Goal: Navigation & Orientation: Find specific page/section

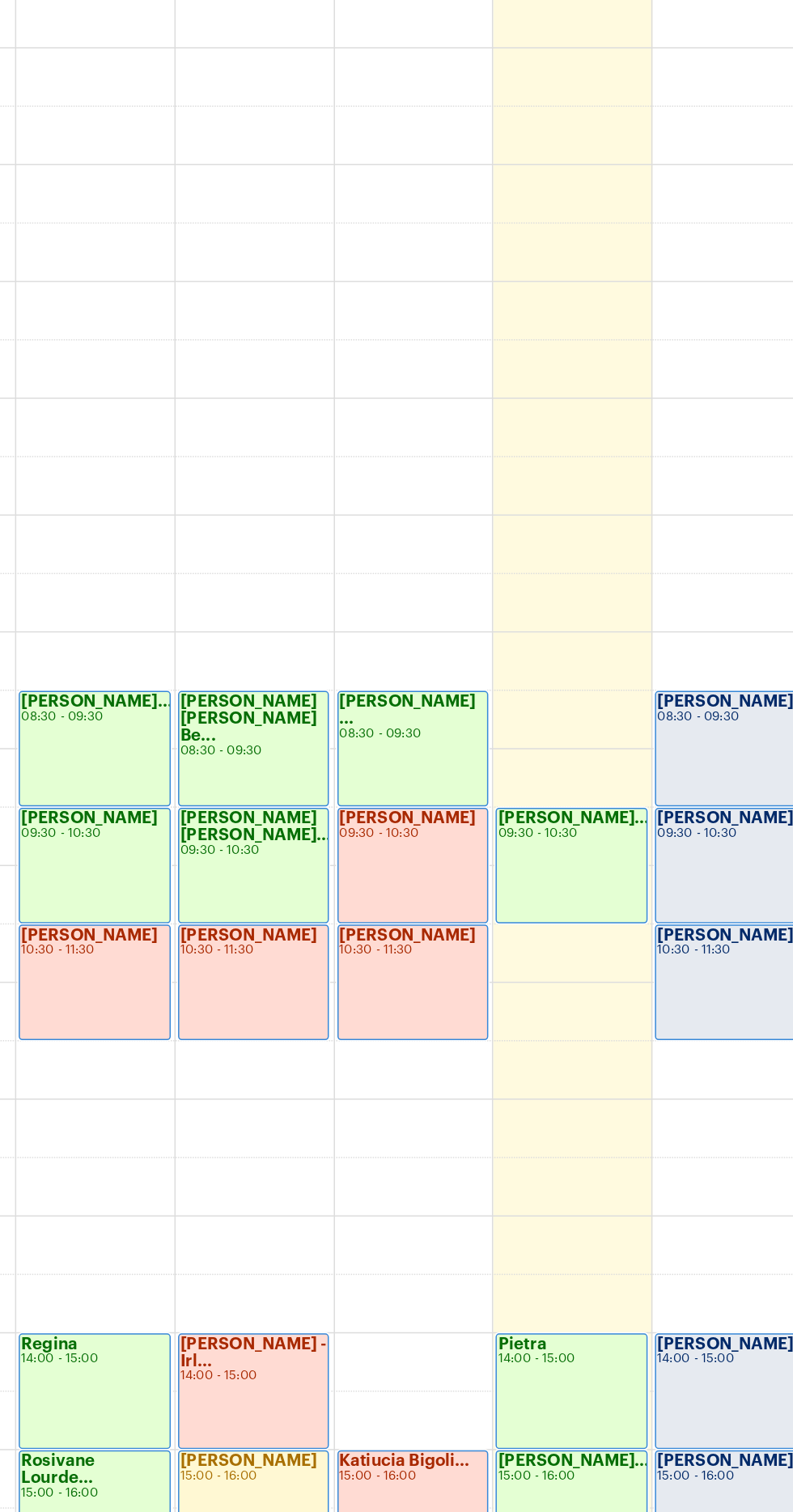
scroll to position [511, 0]
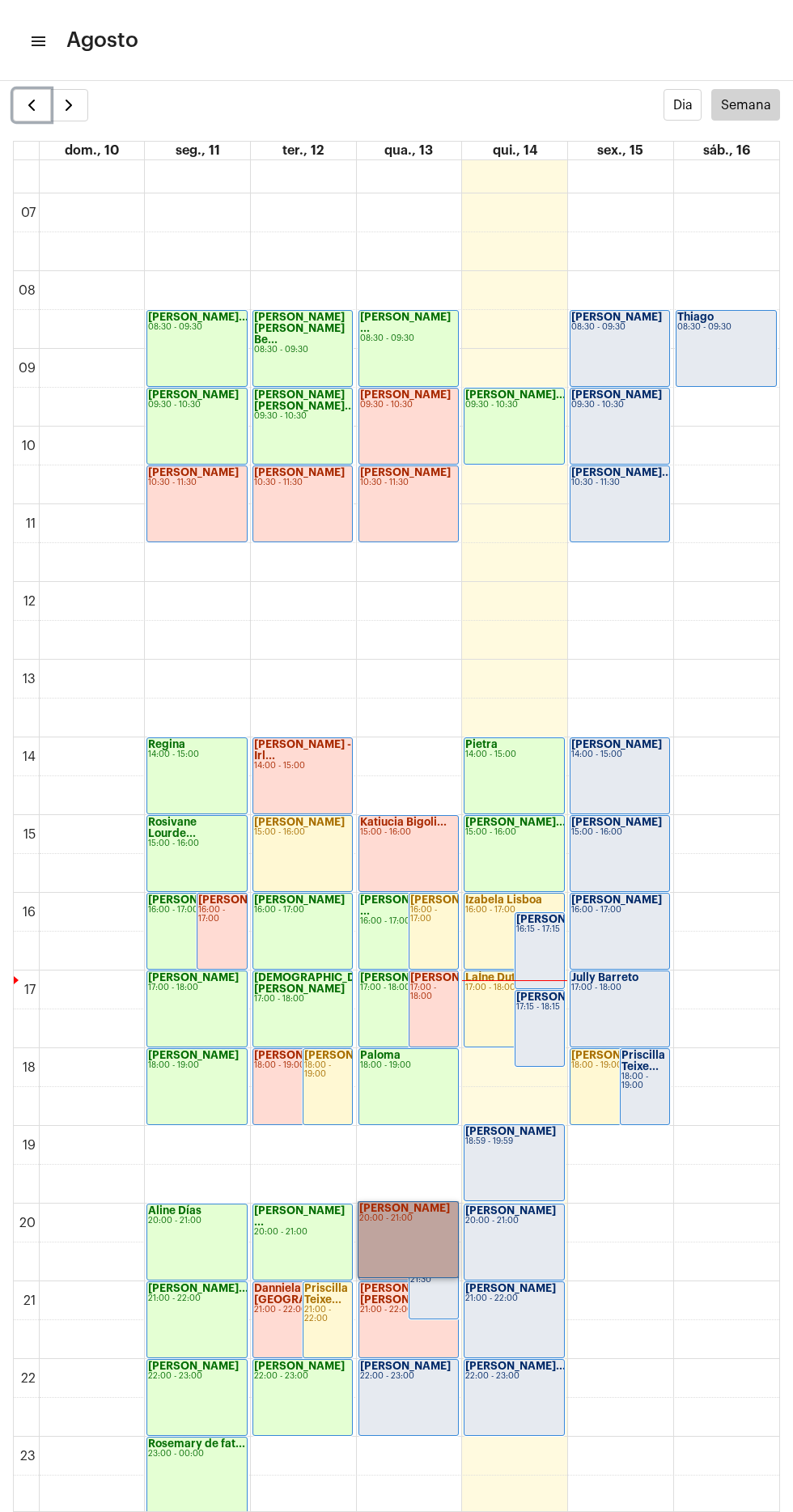
click at [29, 96] on span "button" at bounding box center [31, 105] width 19 height 19
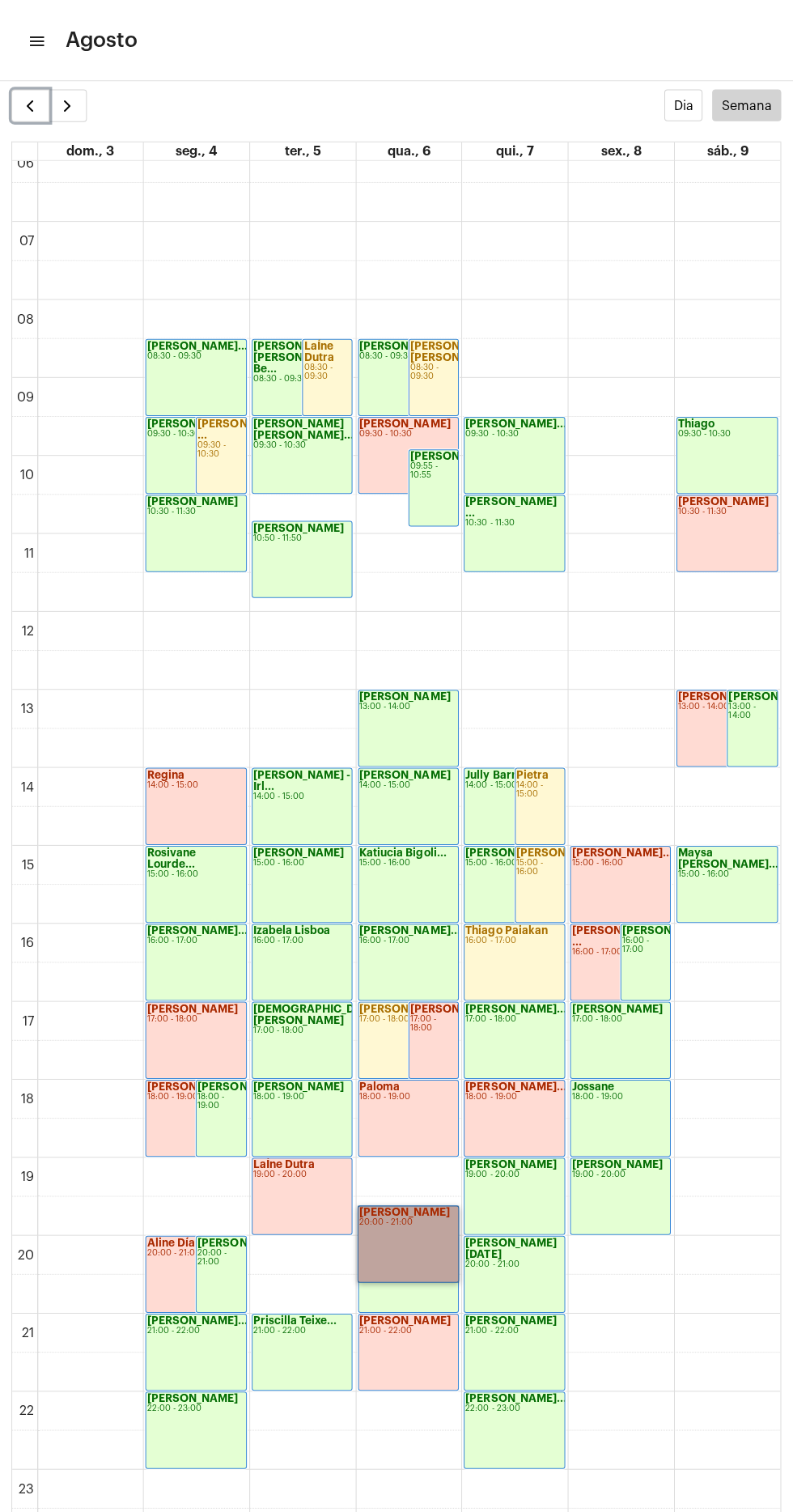
click at [30, 104] on span "button" at bounding box center [31, 105] width 19 height 19
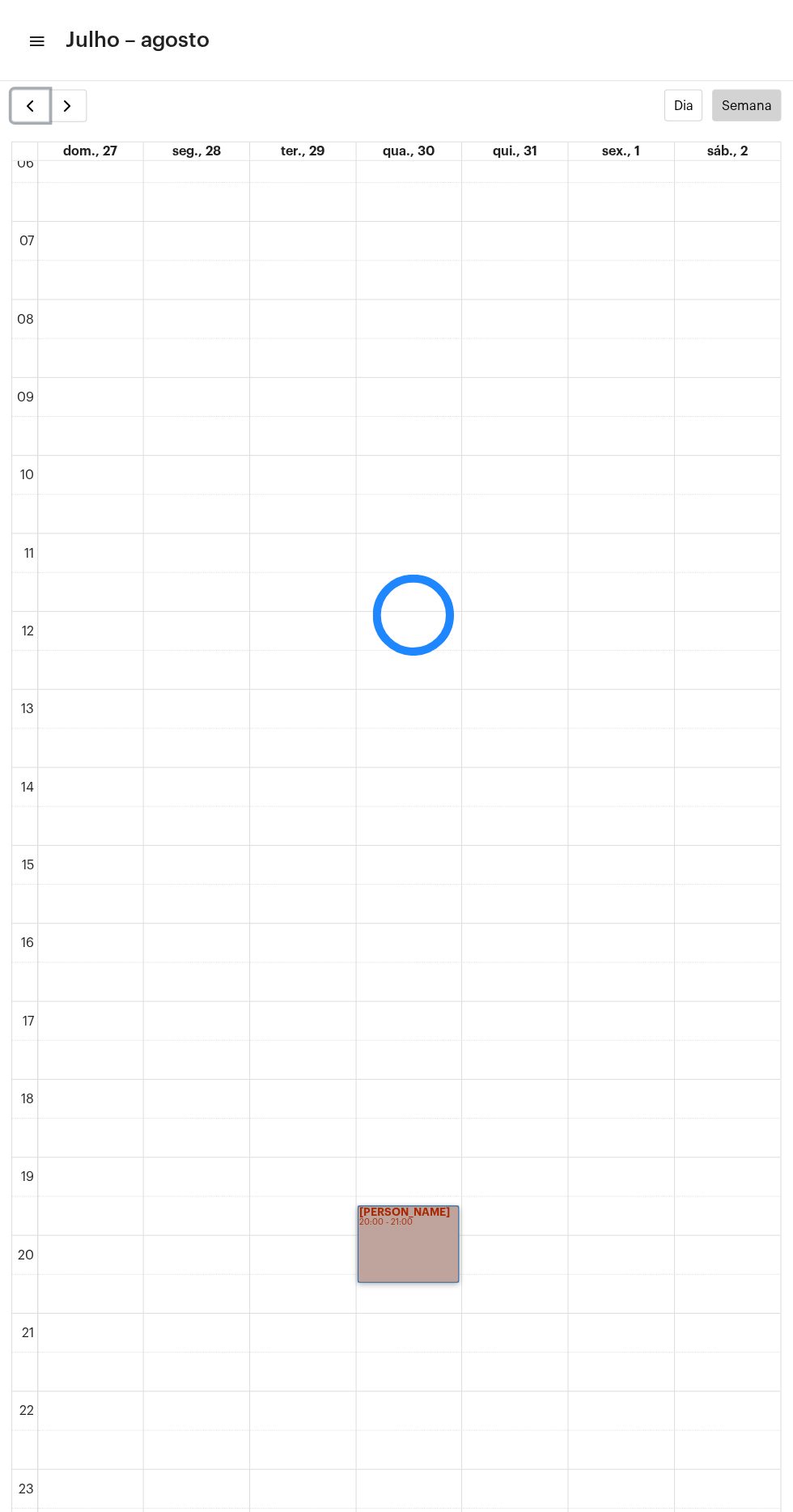
scroll to position [468, 0]
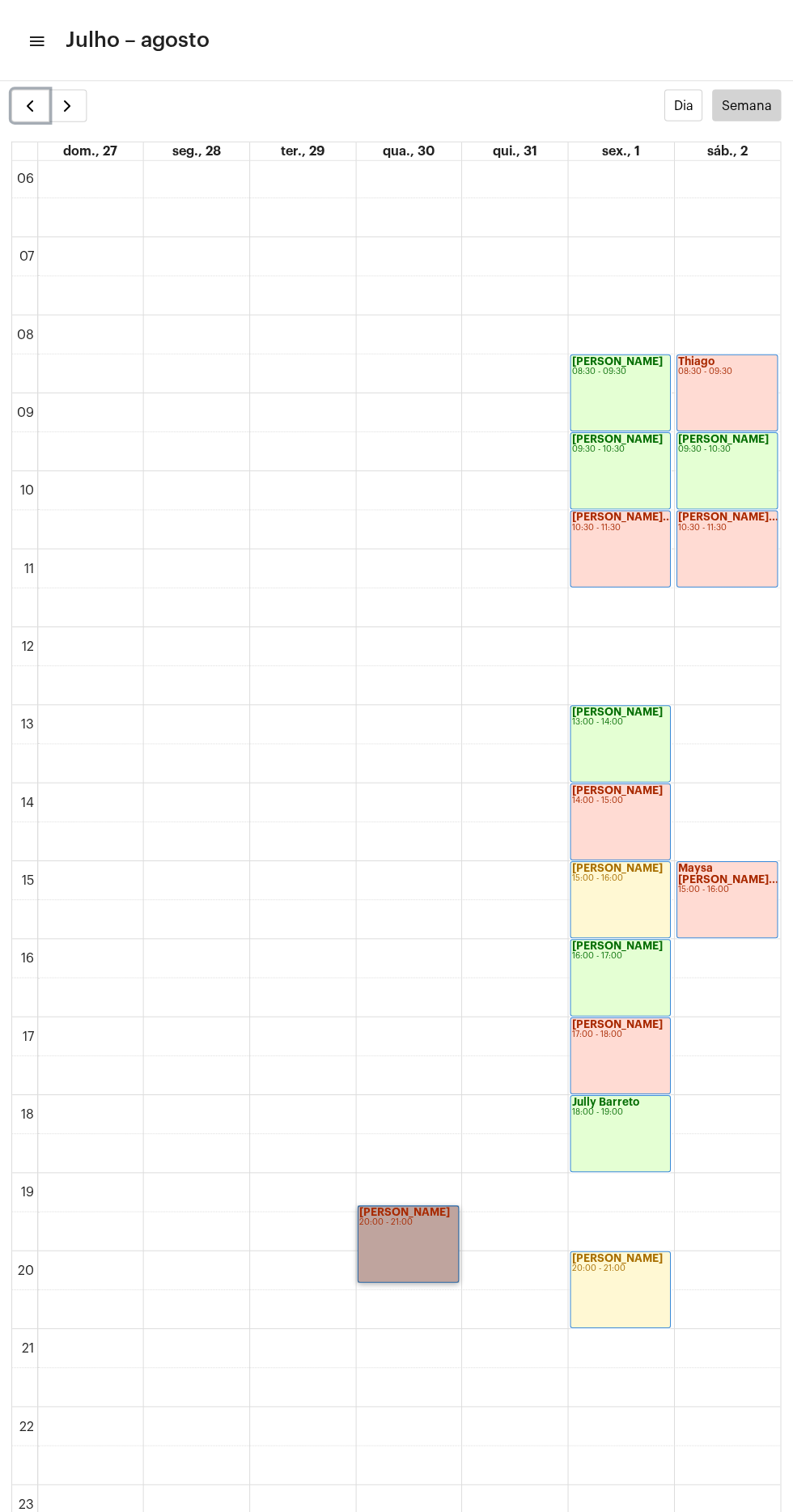
click at [30, 104] on span "button" at bounding box center [31, 105] width 19 height 19
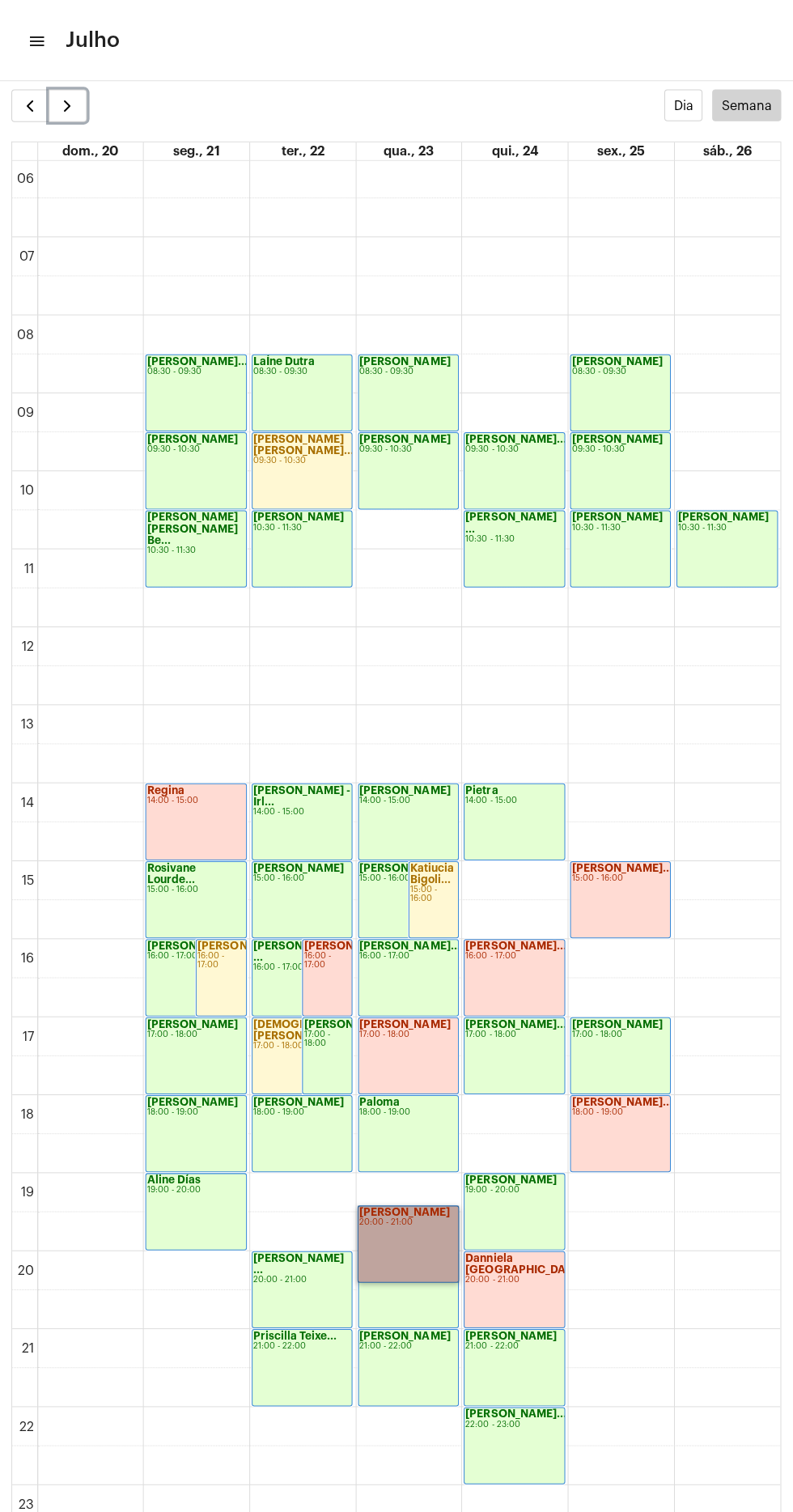
click at [75, 97] on span "button" at bounding box center [68, 105] width 19 height 19
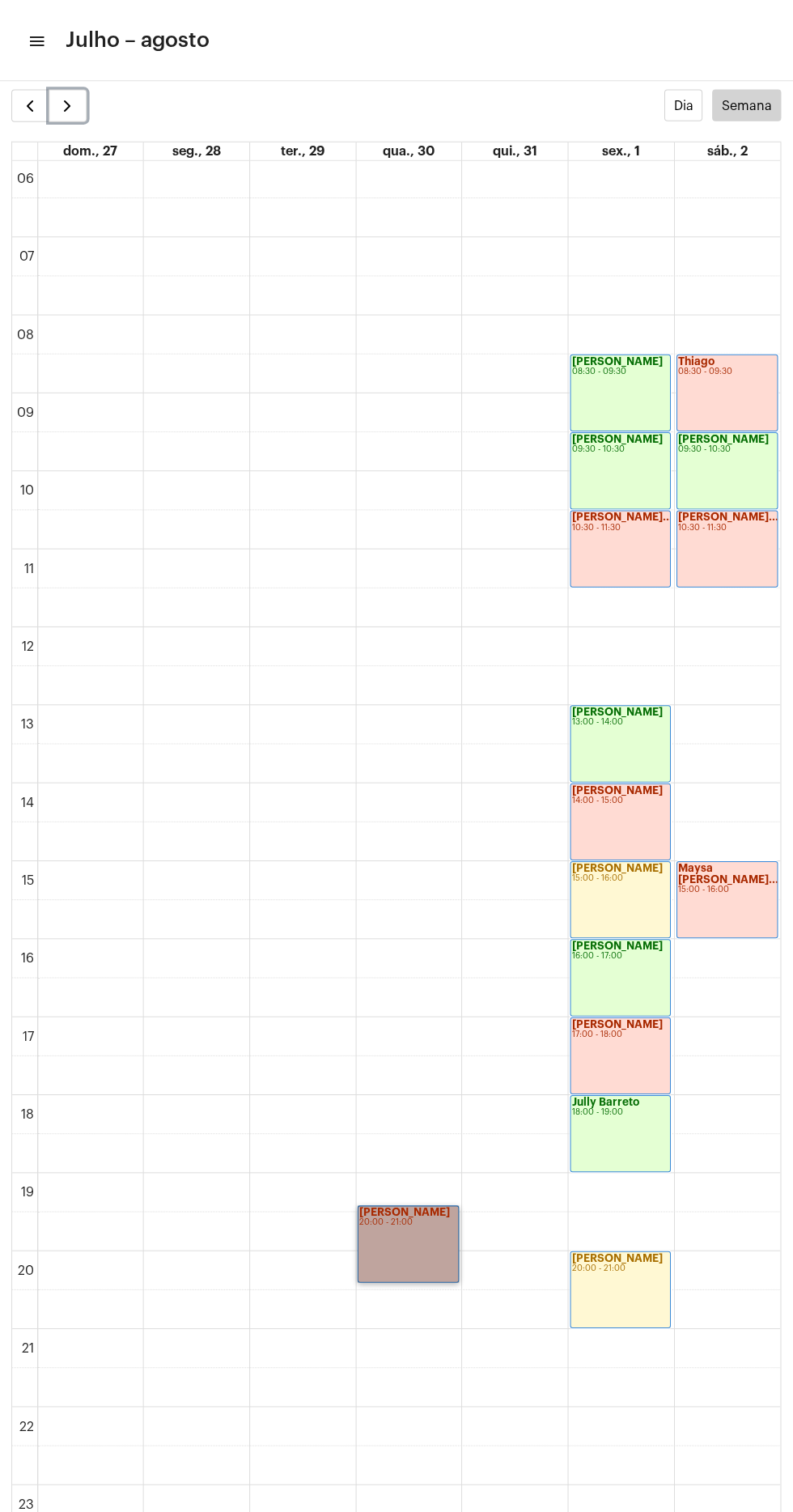
click at [75, 96] on span "button" at bounding box center [68, 105] width 19 height 19
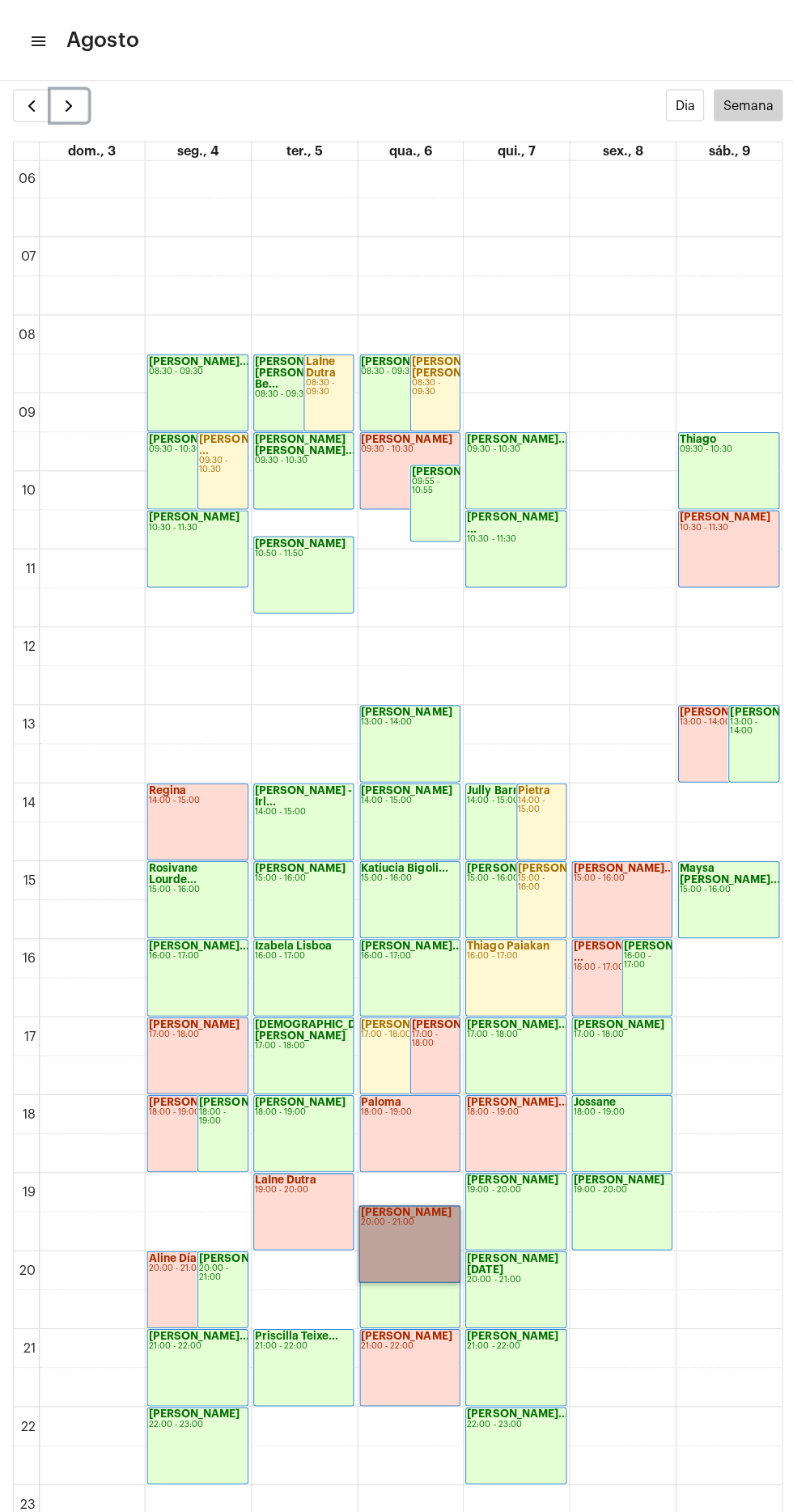
click at [82, 103] on button "button" at bounding box center [69, 106] width 38 height 32
